Goal: Information Seeking & Learning: Learn about a topic

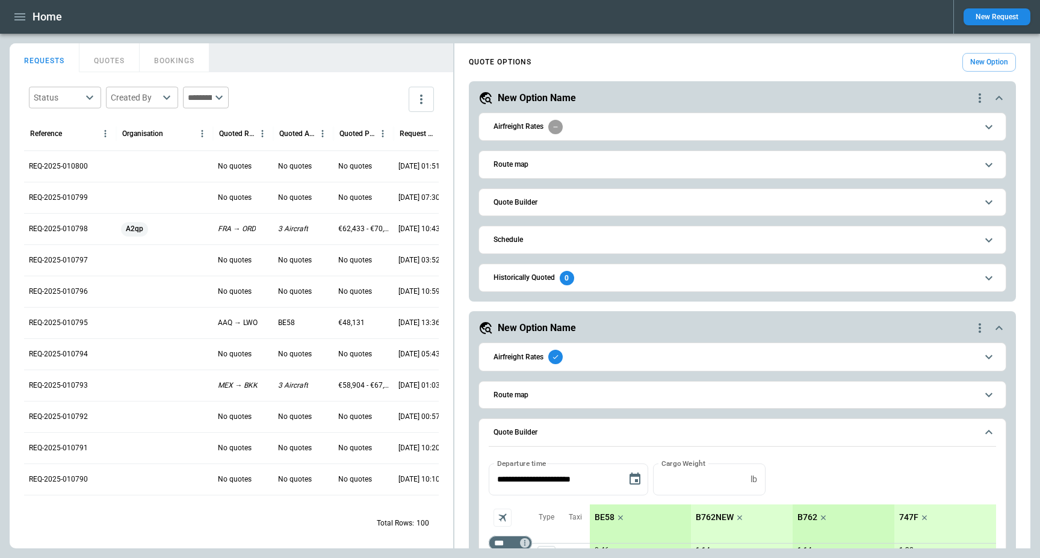
scroll to position [260, 0]
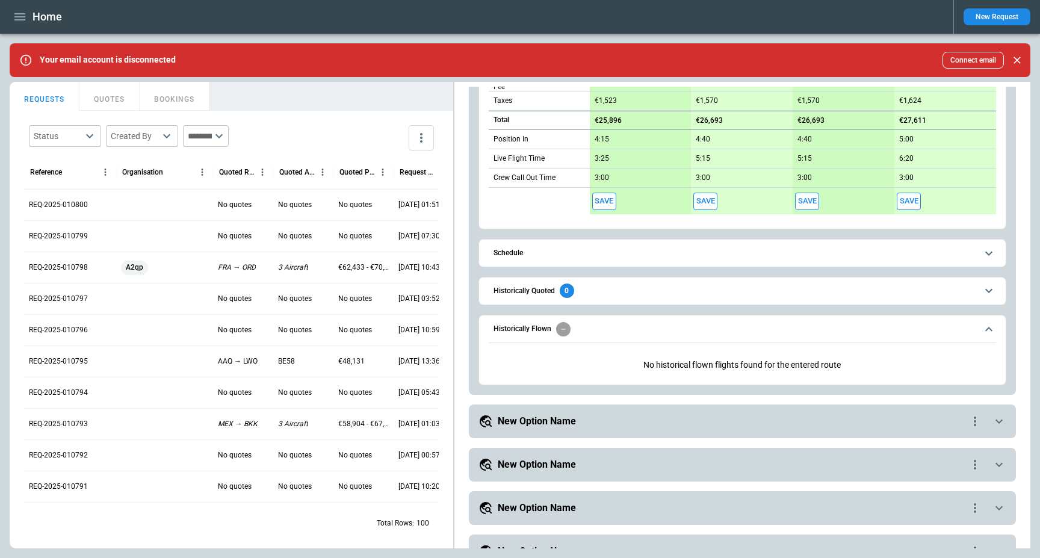
scroll to position [875, 0]
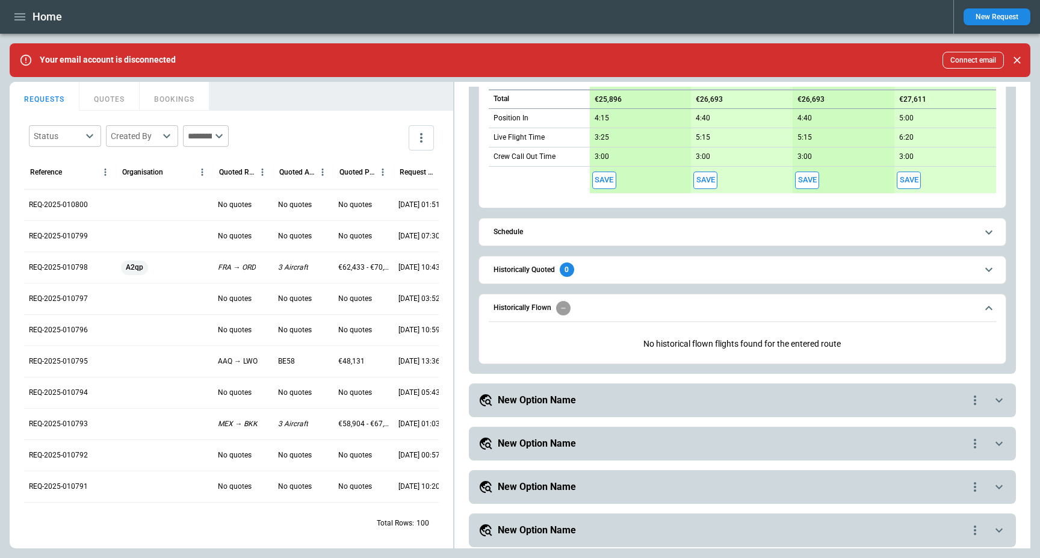
click at [613, 300] on button "Historically Flown" at bounding box center [742, 308] width 507 height 28
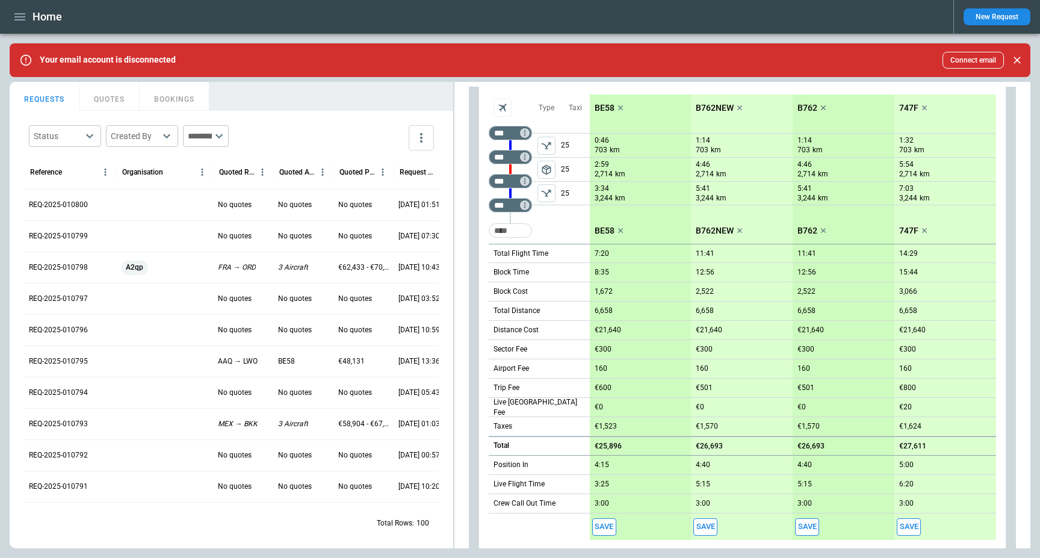
scroll to position [424, 0]
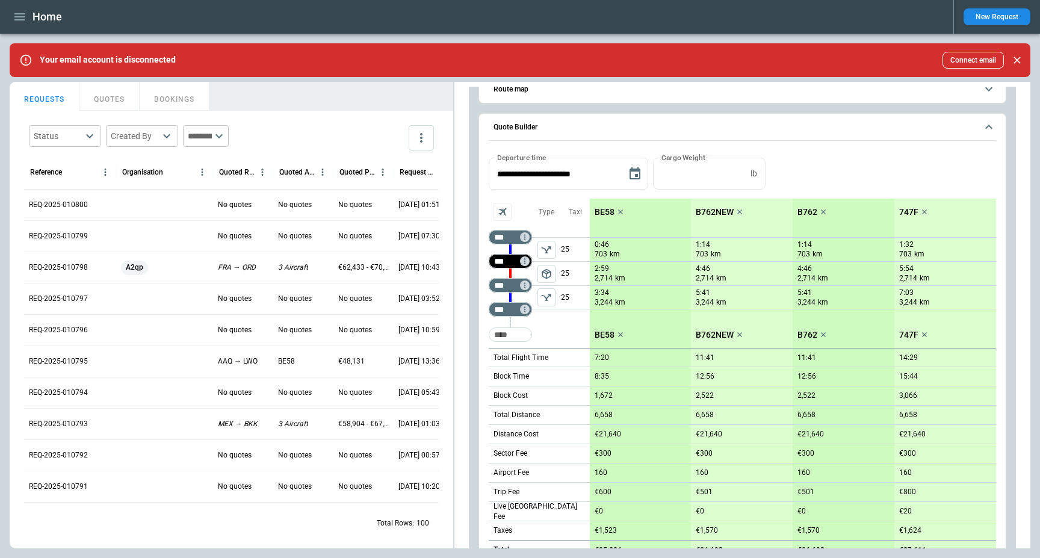
click at [507, 255] on input "***" at bounding box center [508, 261] width 34 height 12
click at [502, 282] on input "***" at bounding box center [508, 285] width 34 height 12
type input "***"
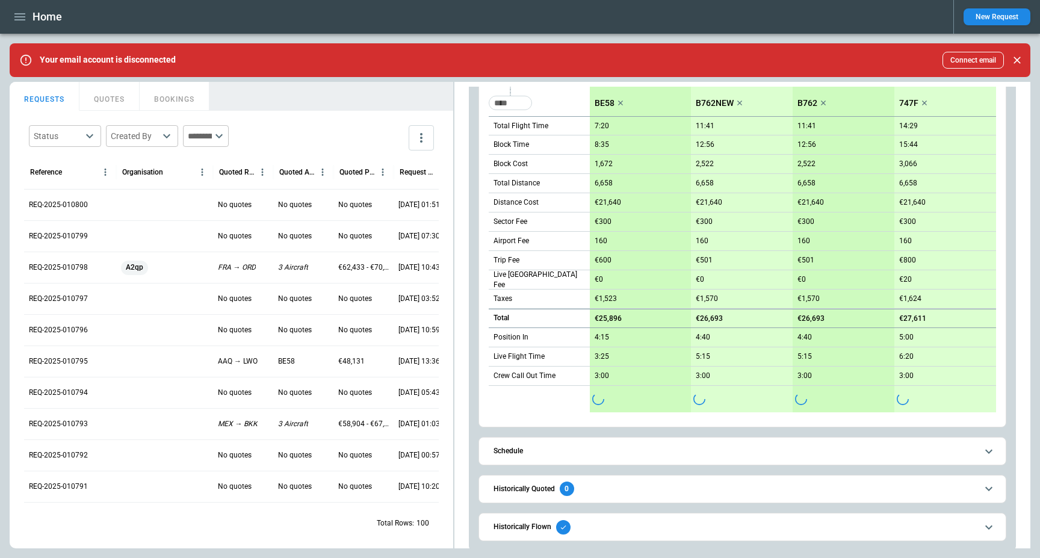
scroll to position [757, 0]
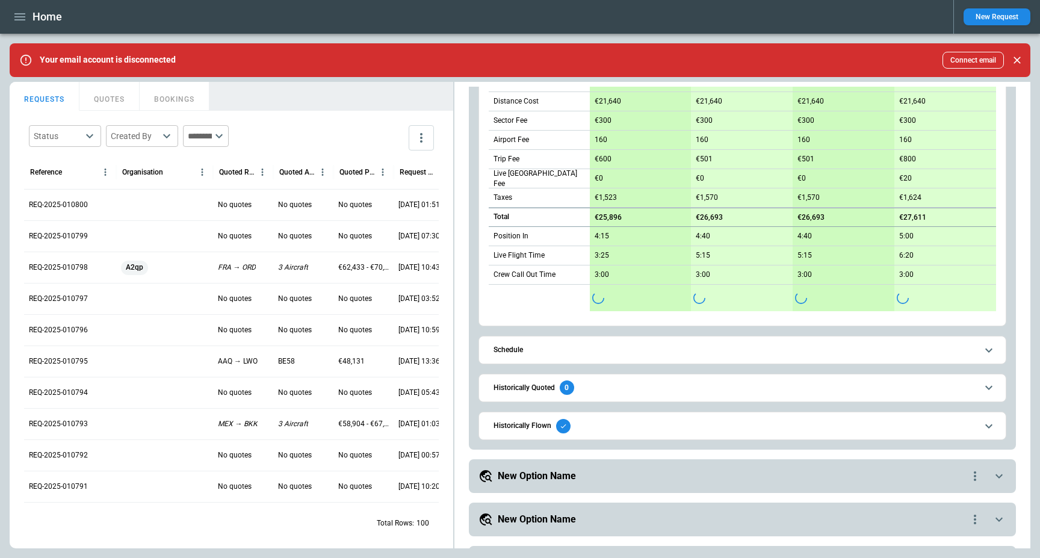
click at [547, 434] on button "Historically Flown" at bounding box center [742, 425] width 507 height 27
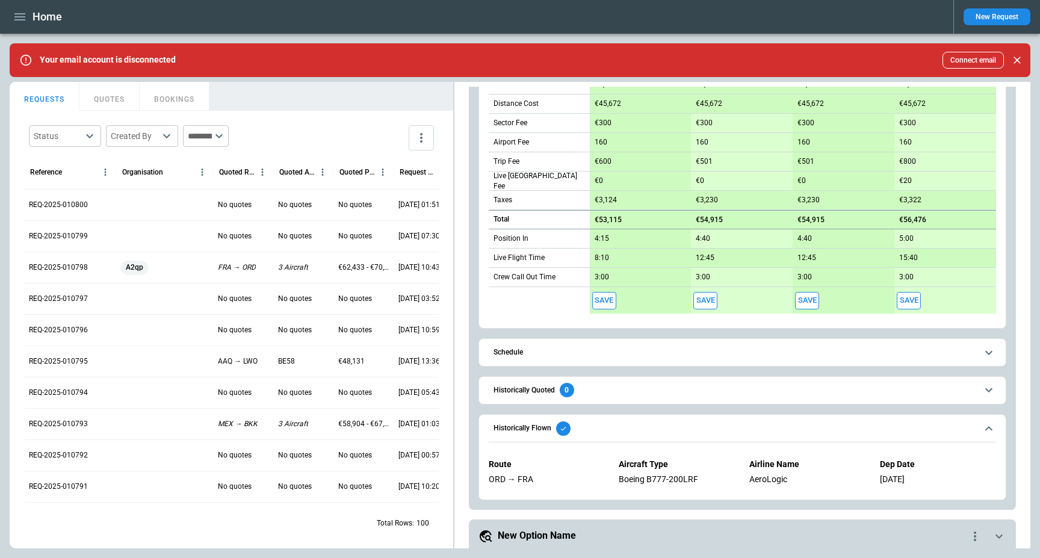
scroll to position [894, 0]
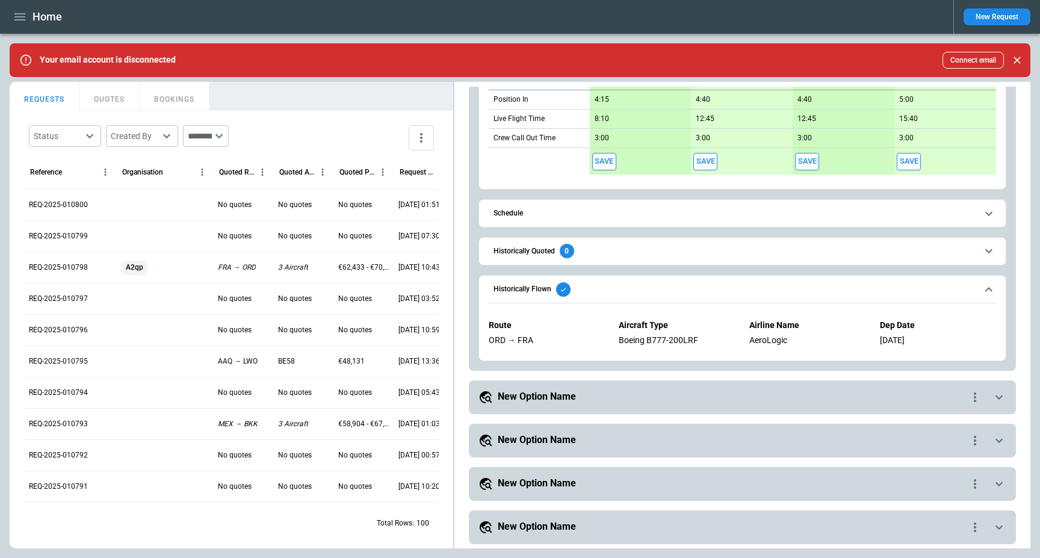
click at [763, 336] on div "AeroLogic" at bounding box center [807, 340] width 116 height 10
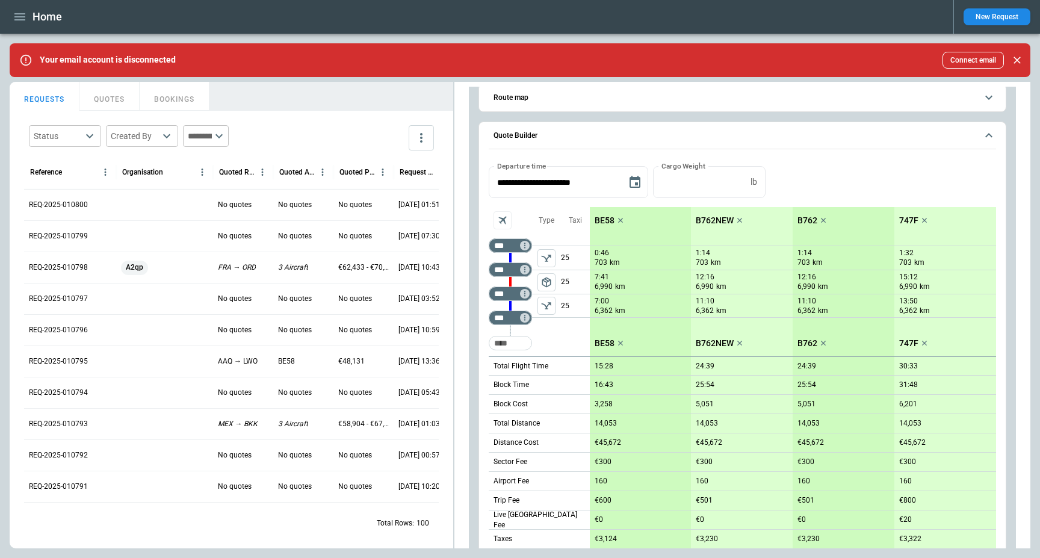
scroll to position [398, 0]
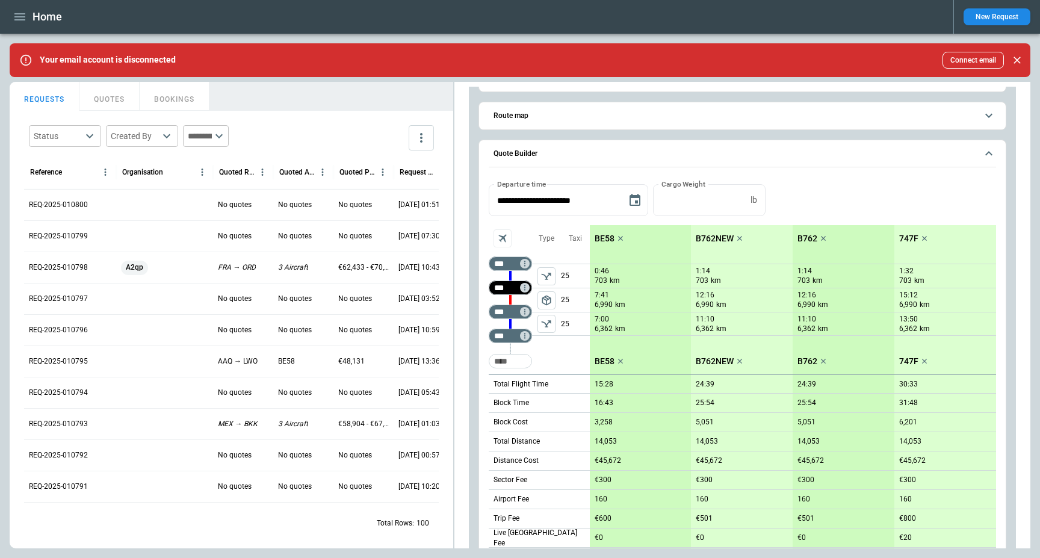
click at [507, 292] on input "***" at bounding box center [508, 288] width 34 height 12
type input "*"
type input "***"
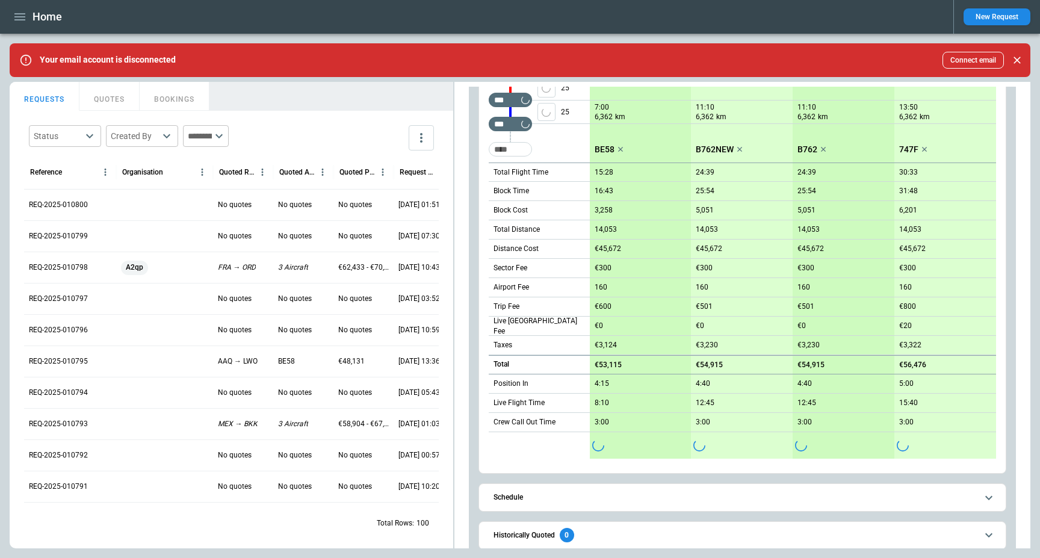
scroll to position [683, 0]
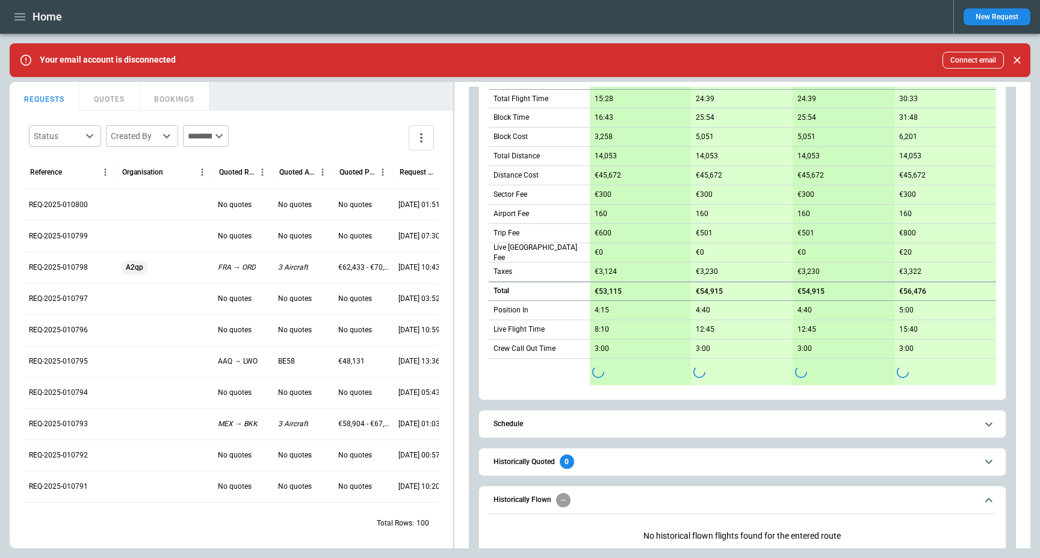
click at [548, 493] on div "Historically Flown" at bounding box center [531, 500] width 77 height 14
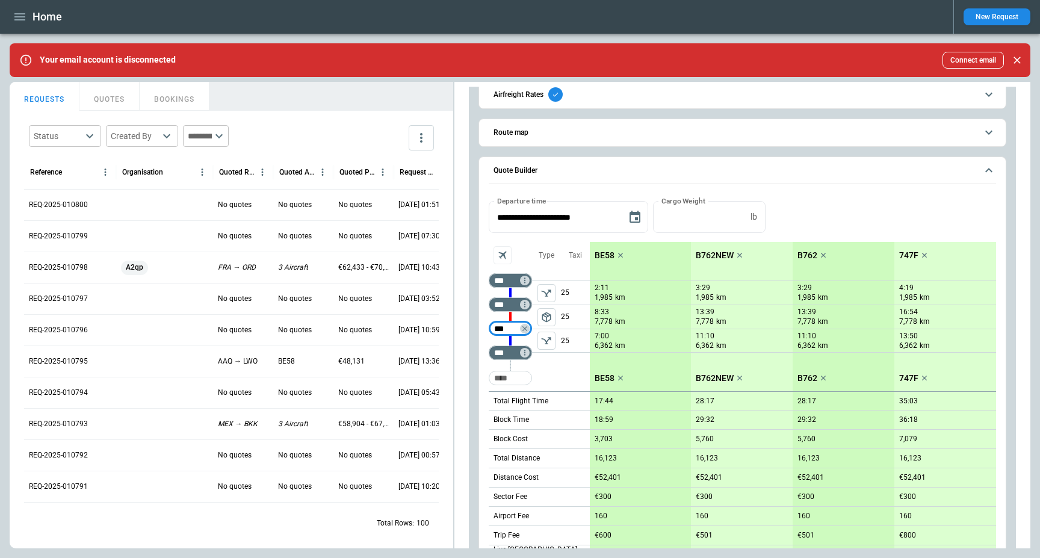
scroll to position [353, 0]
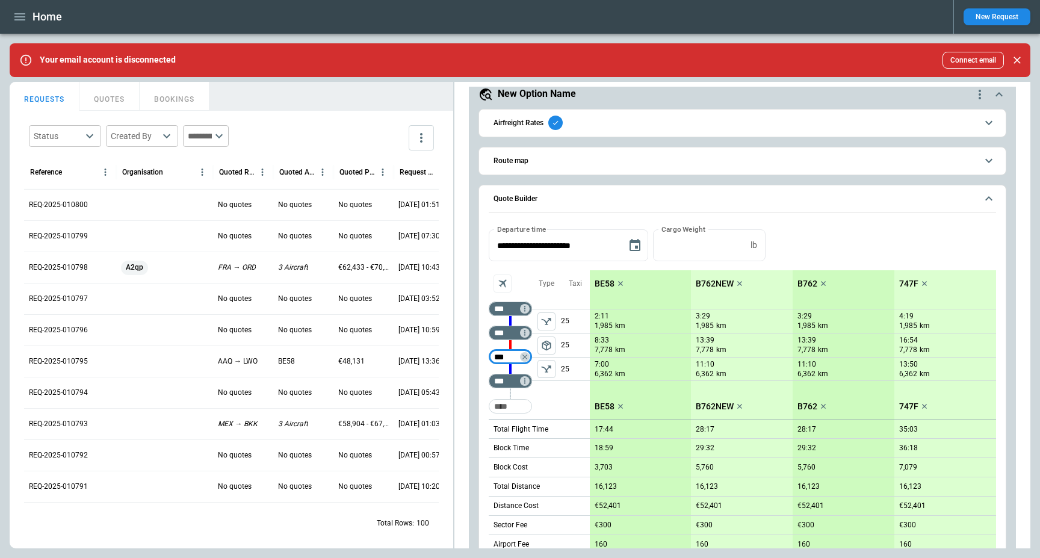
click at [525, 117] on div "Airfreight Rates" at bounding box center [527, 123] width 69 height 14
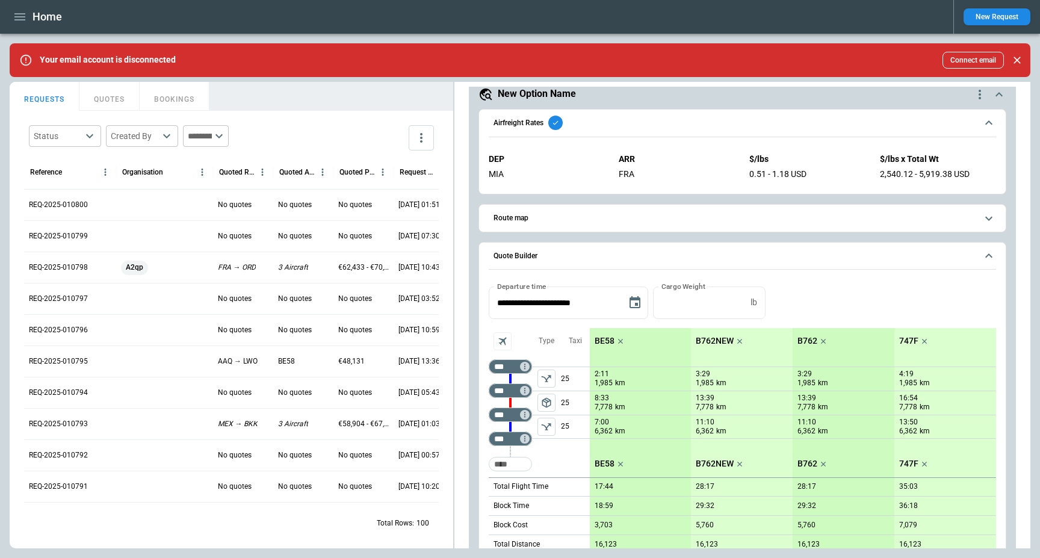
click at [528, 122] on h6 "Airfreight Rates" at bounding box center [518, 123] width 50 height 8
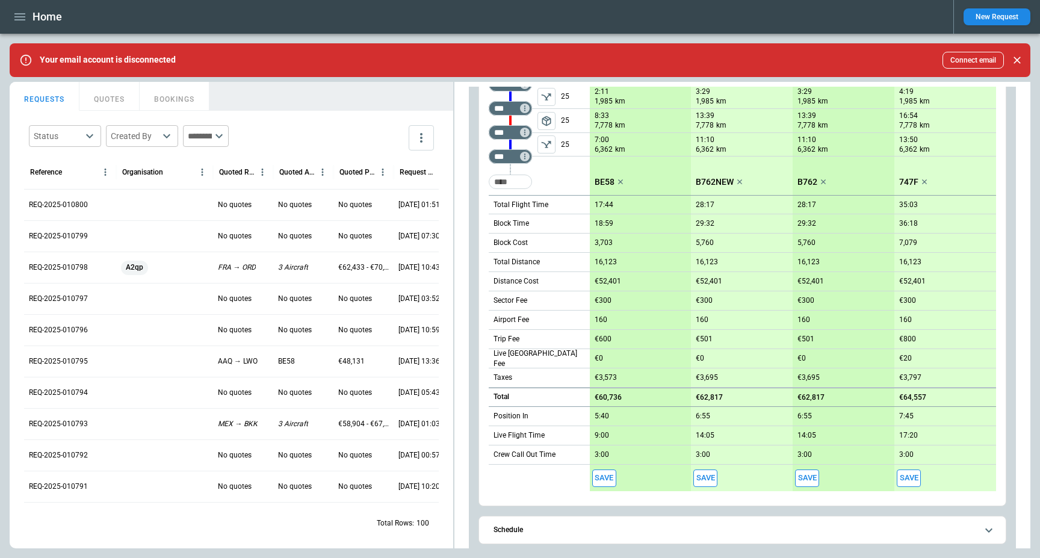
scroll to position [657, 0]
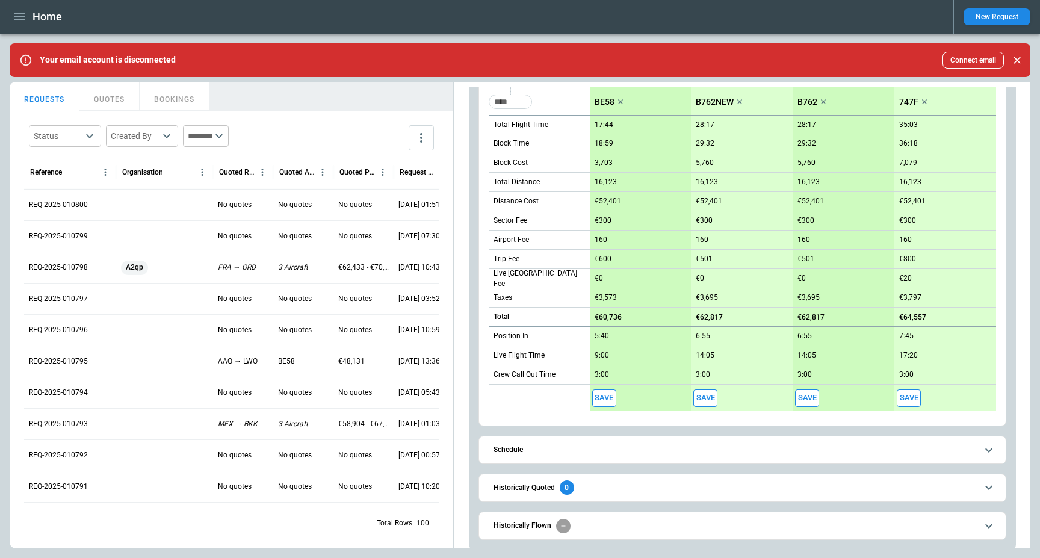
click at [515, 478] on button "Historically Quoted 0" at bounding box center [742, 487] width 507 height 27
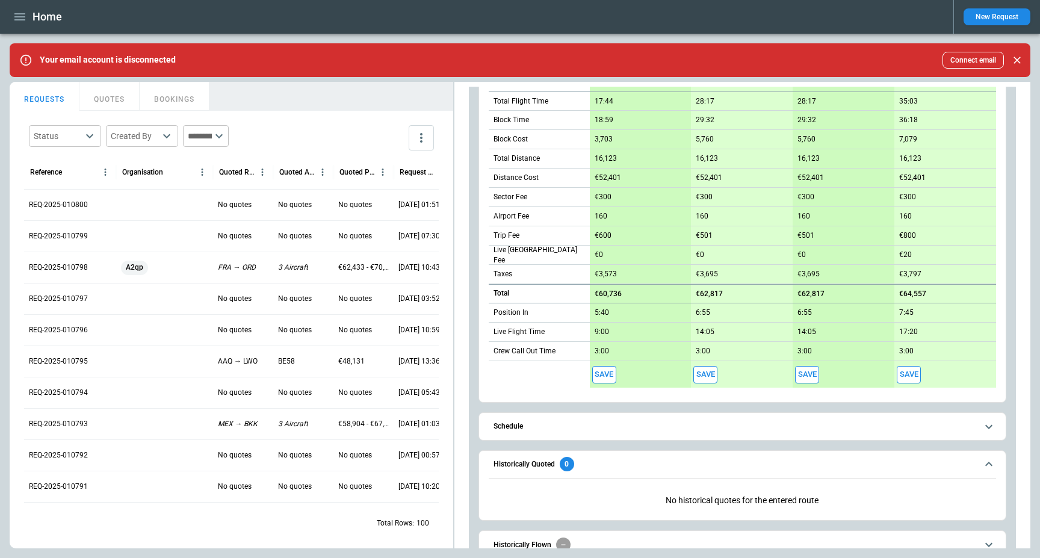
scroll to position [681, 0]
click at [525, 463] on h6 "Historically Quoted" at bounding box center [523, 464] width 61 height 8
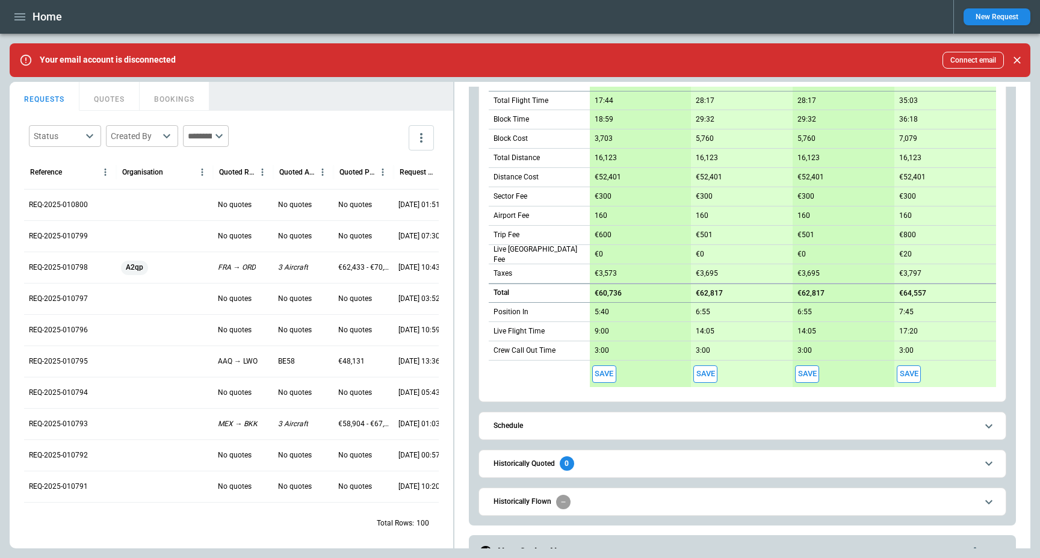
click at [531, 495] on div "Historically Flown" at bounding box center [531, 502] width 77 height 14
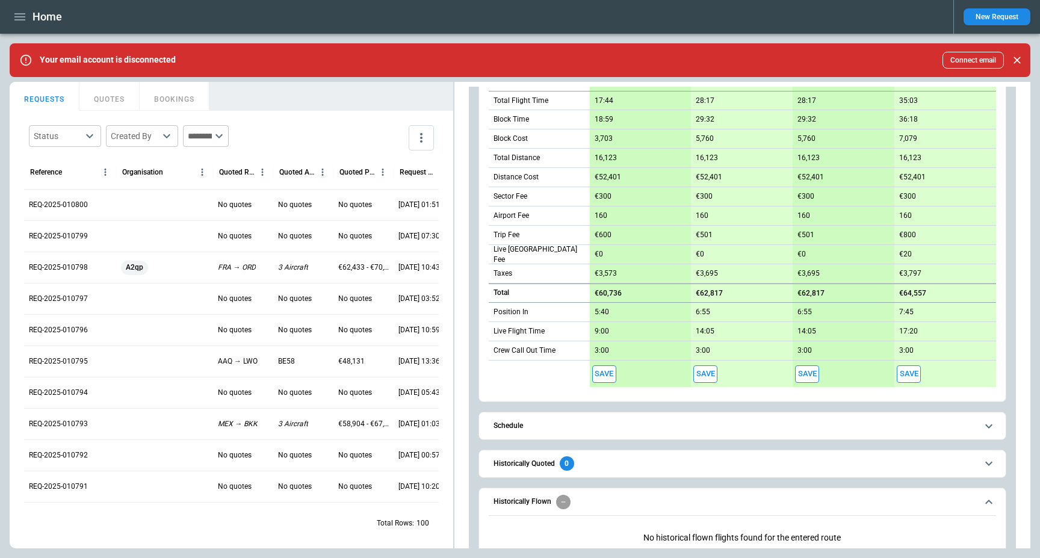
click at [531, 495] on div "Historically Flown" at bounding box center [531, 502] width 77 height 14
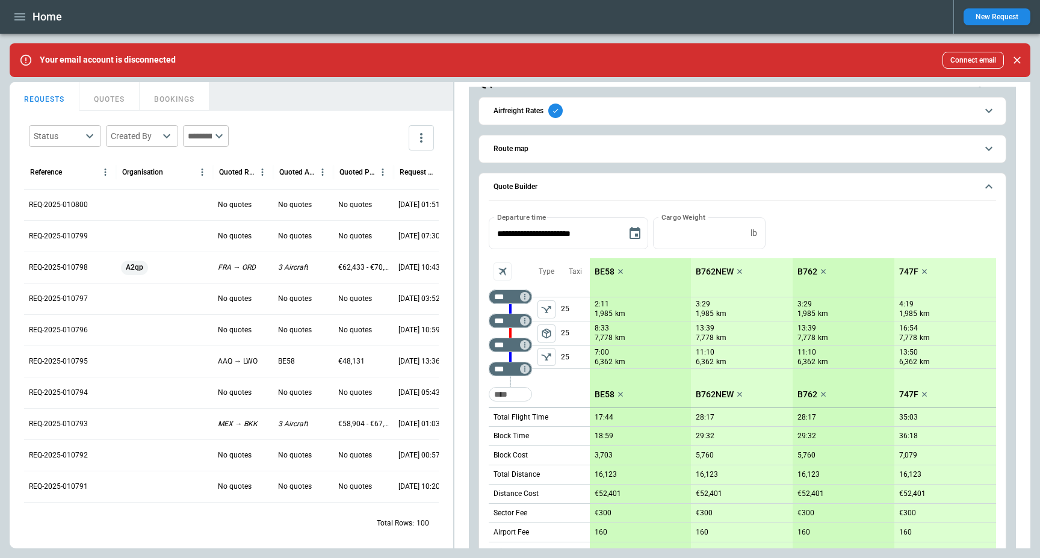
scroll to position [348, 0]
